Goal: Task Accomplishment & Management: Complete application form

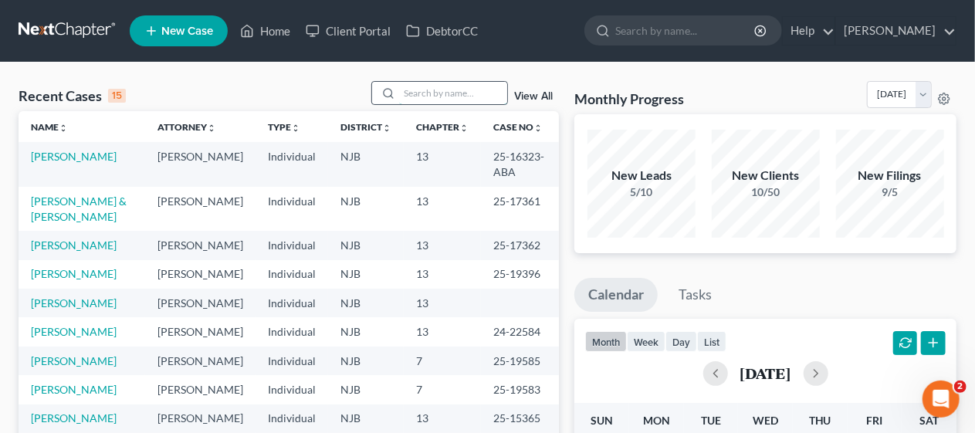
click at [452, 95] on input "search" at bounding box center [453, 93] width 108 height 22
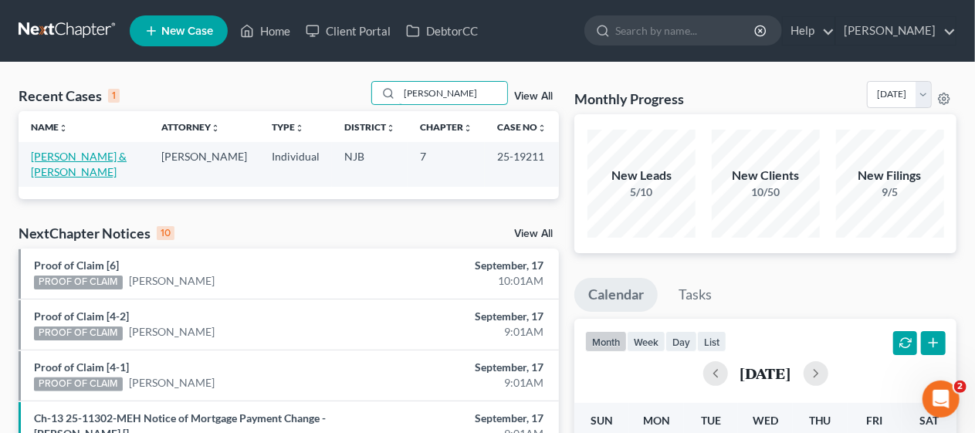
type input "[PERSON_NAME]"
click at [85, 160] on link "[PERSON_NAME] & [PERSON_NAME]" at bounding box center [79, 164] width 96 height 29
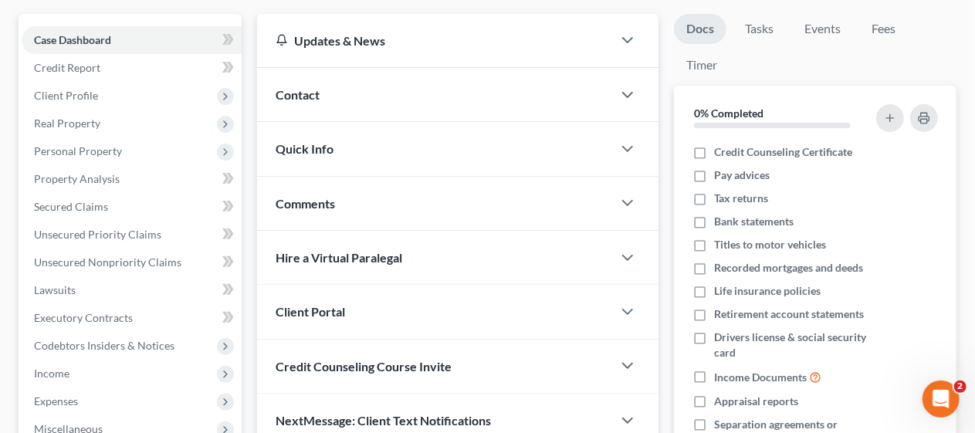
scroll to position [154, 0]
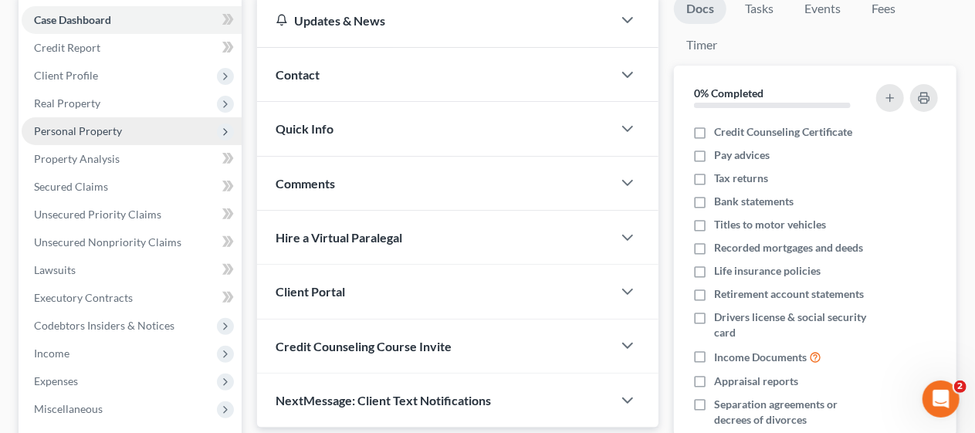
click at [123, 129] on span "Personal Property" at bounding box center [132, 131] width 220 height 28
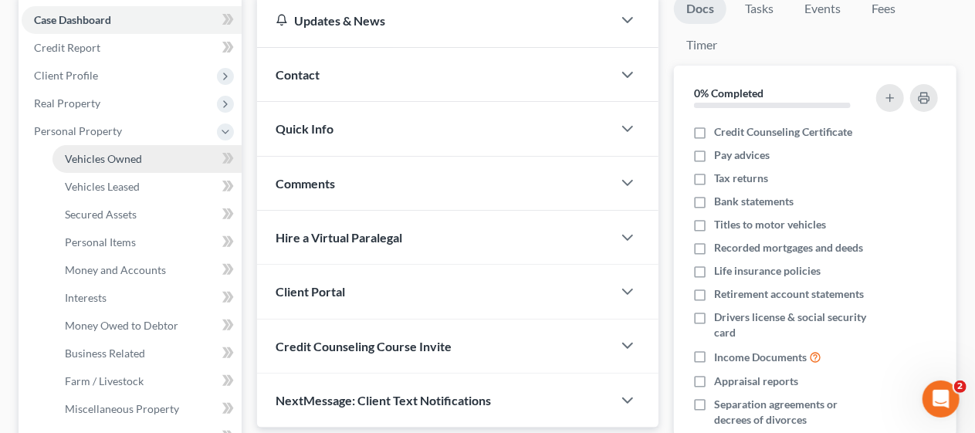
click at [130, 162] on span "Vehicles Owned" at bounding box center [103, 158] width 77 height 13
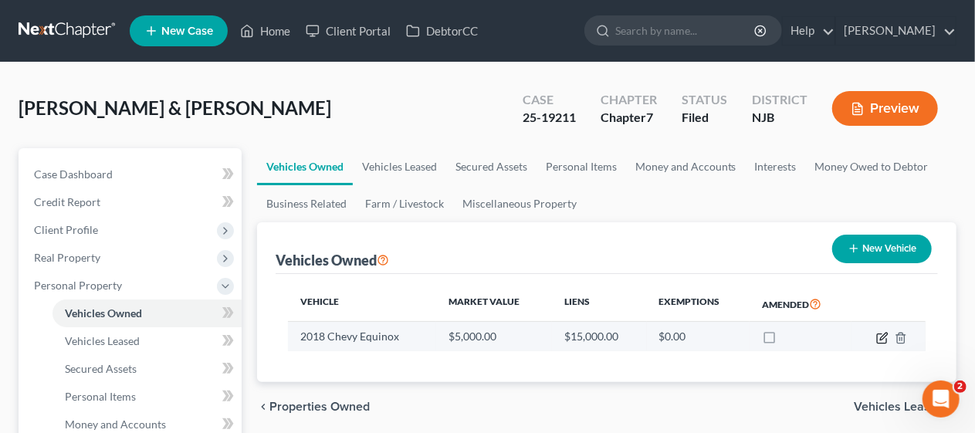
click at [881, 337] on icon "button" at bounding box center [883, 336] width 7 height 7
select select "0"
select select "8"
select select "3"
select select "2"
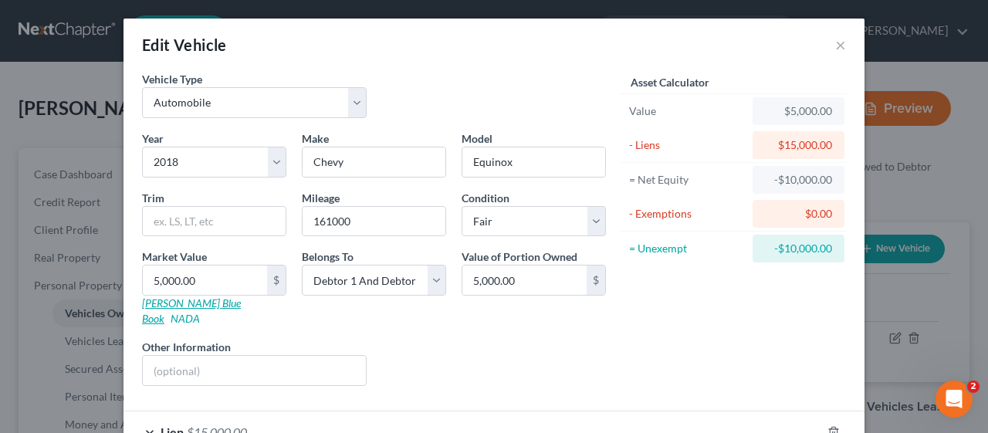
click at [174, 302] on link "[PERSON_NAME] Blue Book" at bounding box center [191, 310] width 99 height 29
